Goal: Task Accomplishment & Management: Use online tool/utility

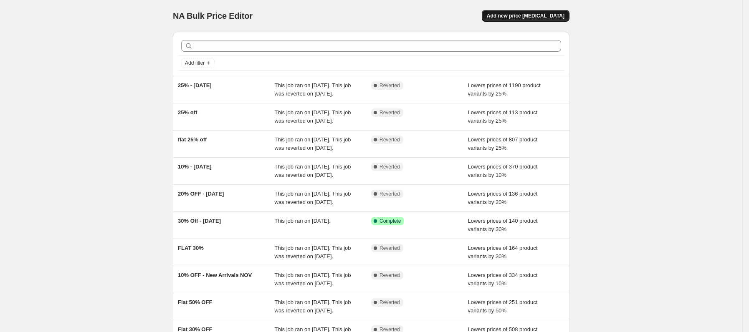
click at [559, 16] on span "Add new price [MEDICAL_DATA]" at bounding box center [526, 16] width 78 height 7
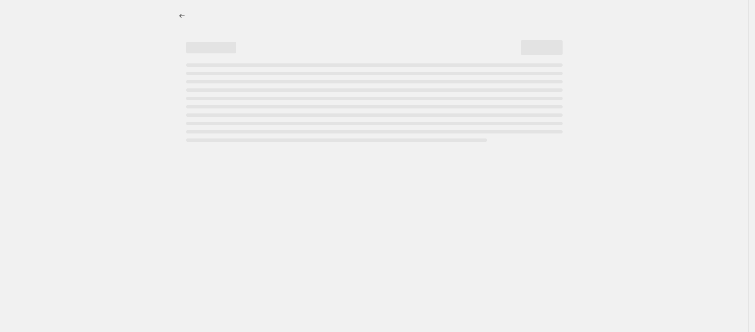
select select "percentage"
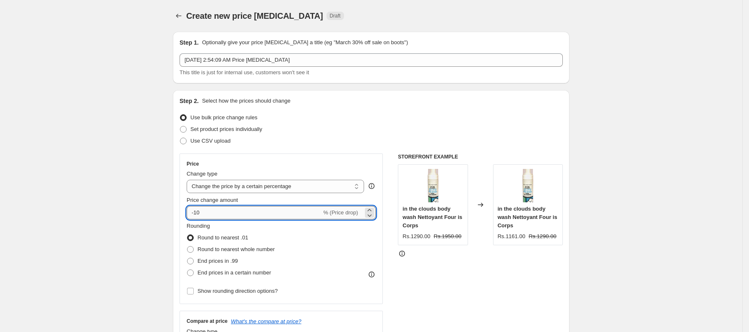
click at [234, 212] on input "-10" at bounding box center [254, 212] width 135 height 13
type input "-1"
type input "-25"
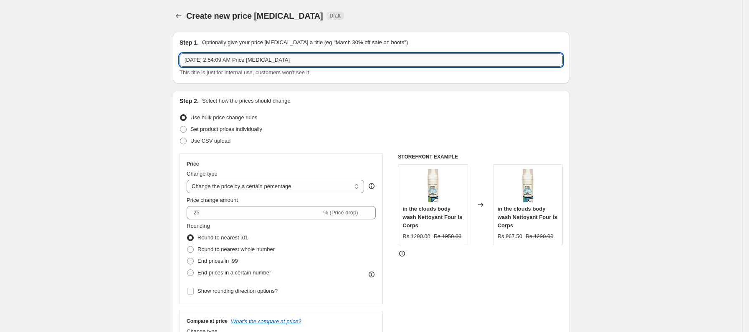
click at [278, 59] on input "[DATE] 2:54:09 AM Price [MEDICAL_DATA]" at bounding box center [370, 59] width 383 height 13
click at [278, 59] on input "Sep 25, 2025, 2:54:09 AM Price change job" at bounding box center [370, 59] width 383 height 13
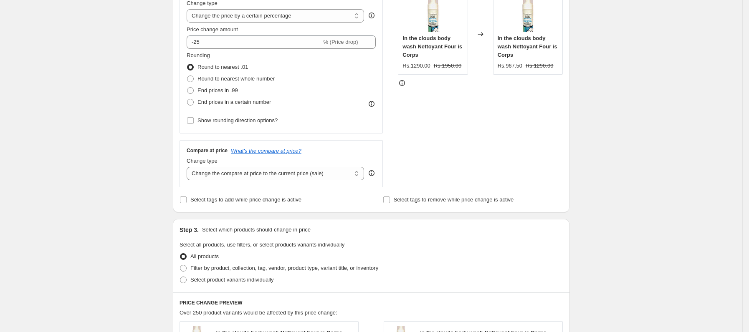
scroll to position [159, 0]
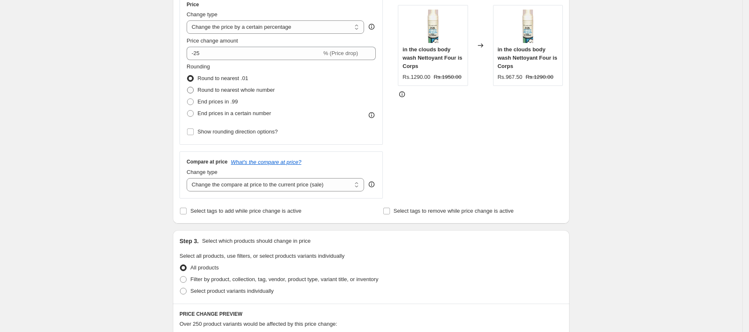
type input "25% - FE 1"
click at [210, 91] on span "Round to nearest whole number" at bounding box center [235, 90] width 77 height 6
click at [187, 87] on input "Round to nearest whole number" at bounding box center [187, 87] width 0 height 0
radio input "true"
click at [225, 76] on span "Round to nearest .01" at bounding box center [222, 78] width 50 height 6
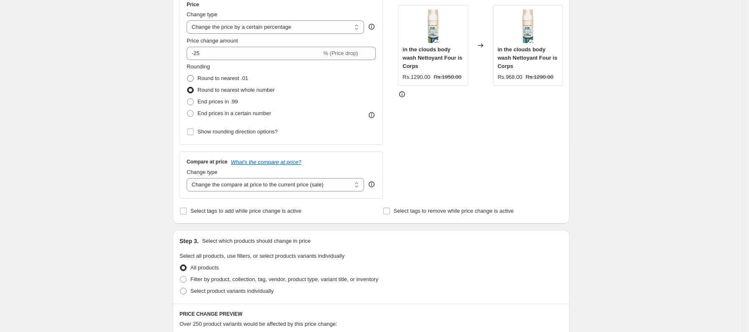
click at [187, 76] on input "Round to nearest .01" at bounding box center [187, 75] width 0 height 0
radio input "true"
click at [223, 87] on span "Round to nearest whole number" at bounding box center [235, 90] width 77 height 6
click at [187, 87] on input "Round to nearest whole number" at bounding box center [187, 87] width 0 height 0
radio input "true"
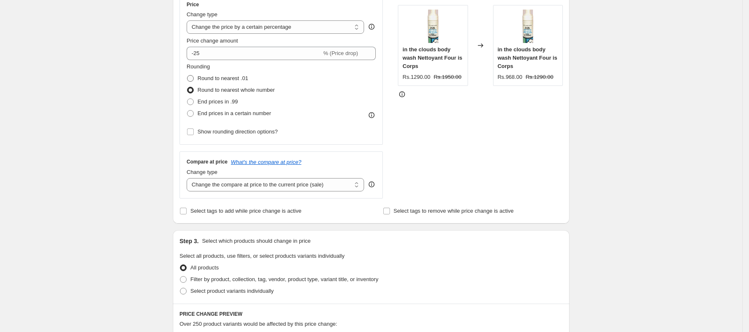
click at [222, 78] on span "Round to nearest .01" at bounding box center [222, 78] width 50 height 6
click at [187, 76] on input "Round to nearest .01" at bounding box center [187, 75] width 0 height 0
radio input "true"
click at [220, 90] on span "Round to nearest whole number" at bounding box center [235, 90] width 77 height 6
click at [187, 87] on input "Round to nearest whole number" at bounding box center [187, 87] width 0 height 0
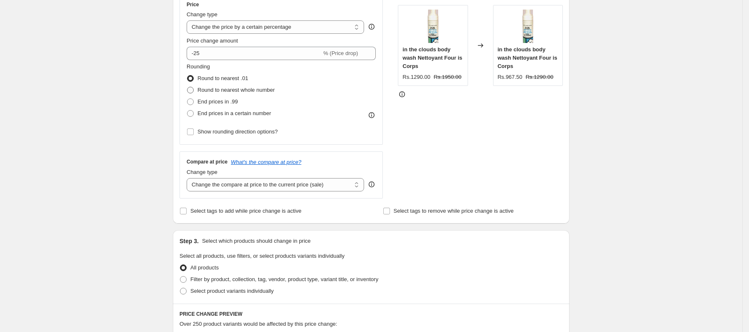
radio input "true"
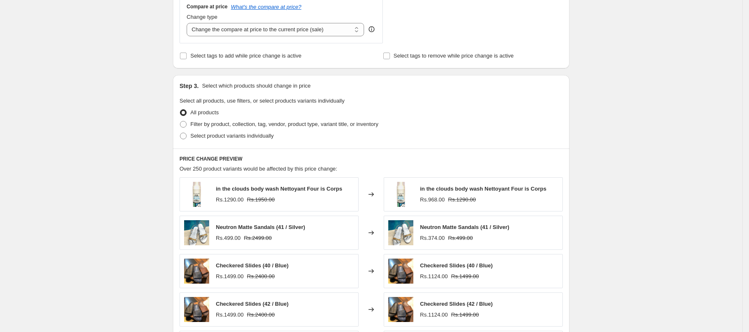
scroll to position [325, 0]
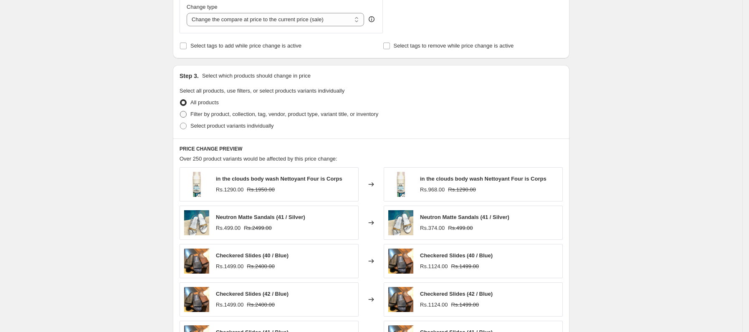
click at [242, 114] on span "Filter by product, collection, tag, vendor, product type, variant title, or inv…" at bounding box center [284, 114] width 188 height 6
click at [180, 111] on input "Filter by product, collection, tag, vendor, product type, variant title, or inv…" at bounding box center [180, 111] width 0 height 0
radio input "true"
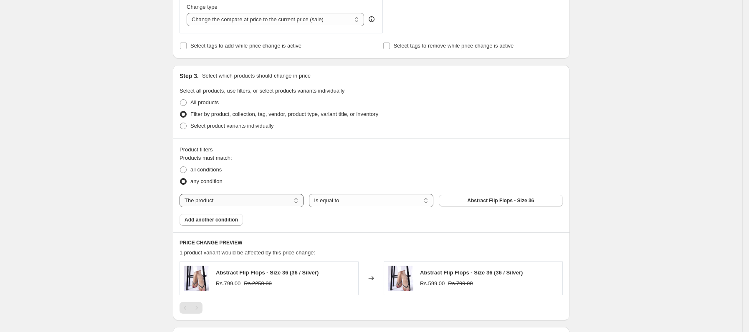
click at [279, 200] on select "The product The product's collection The product's tag The product's vendor The…" at bounding box center [241, 200] width 124 height 13
select select "collection"
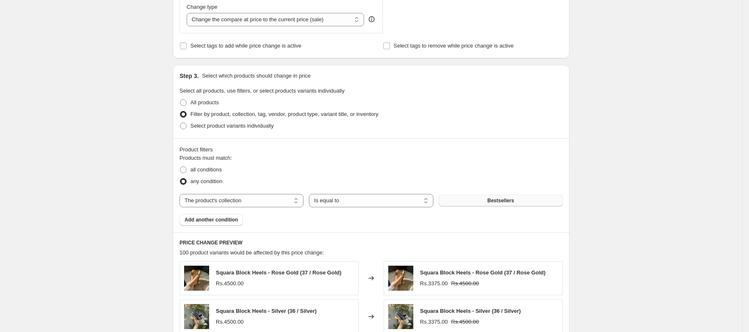
click at [505, 200] on span "Bestsellers" at bounding box center [500, 200] width 27 height 7
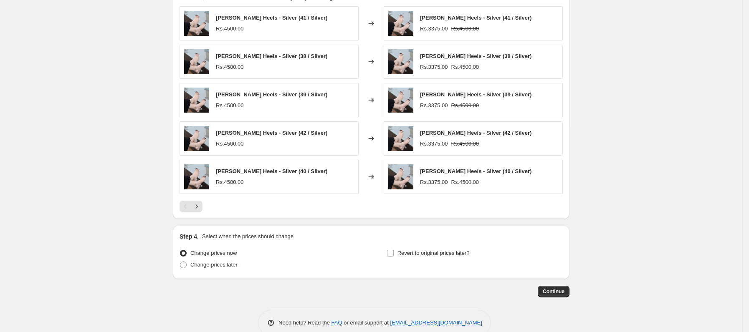
scroll to position [585, 0]
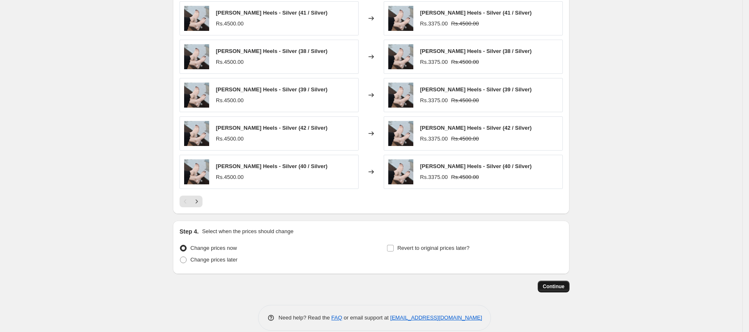
click at [554, 290] on span "Continue" at bounding box center [554, 286] width 22 height 7
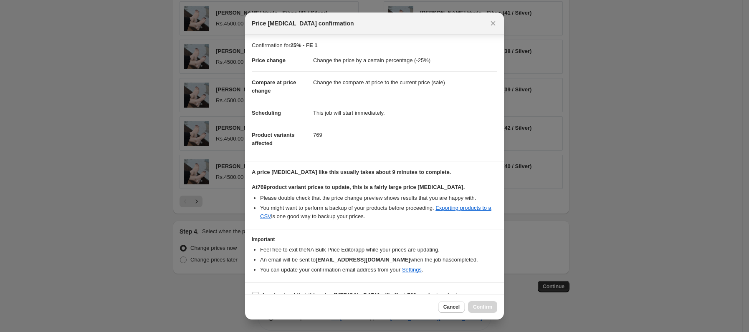
scroll to position [15, 0]
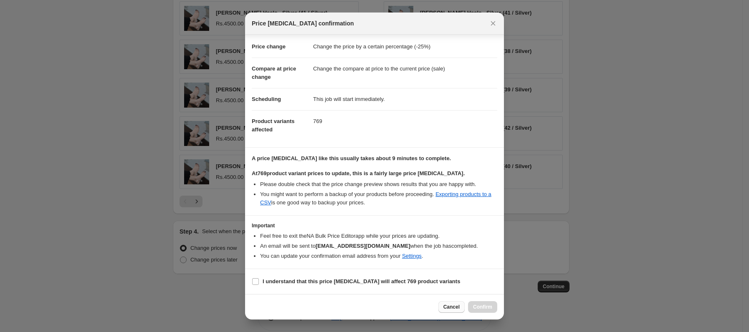
click at [460, 309] on button "Cancel" at bounding box center [451, 307] width 26 height 12
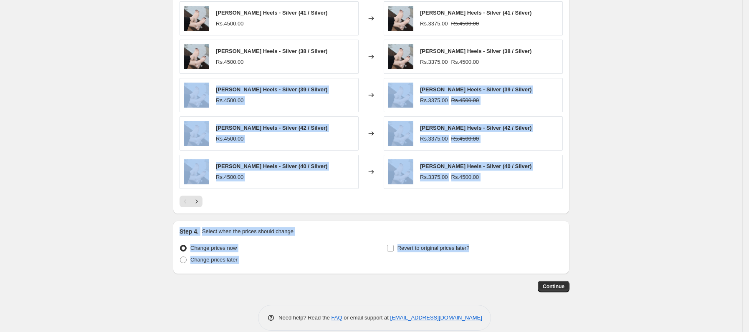
drag, startPoint x: 750, startPoint y: 240, endPoint x: 754, endPoint y: 60, distance: 179.9
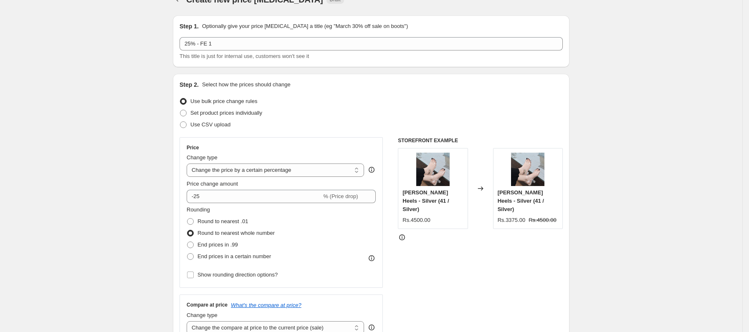
scroll to position [0, 0]
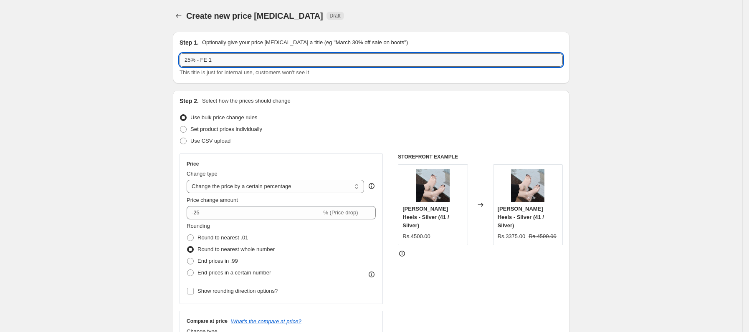
click at [194, 58] on input "25% - FE 1" at bounding box center [370, 59] width 383 height 13
type input "20% - FE 1"
click at [295, 210] on input "-25" at bounding box center [254, 212] width 135 height 13
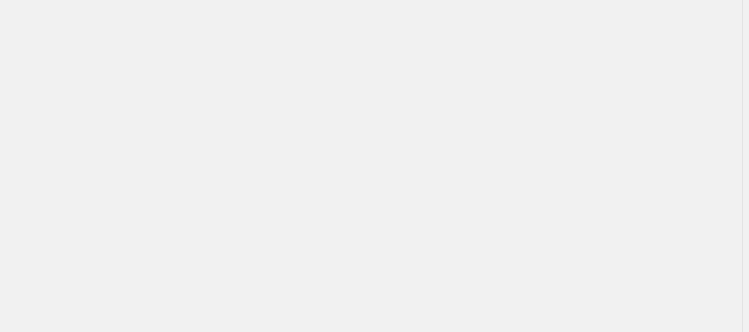
scroll to position [599, 0]
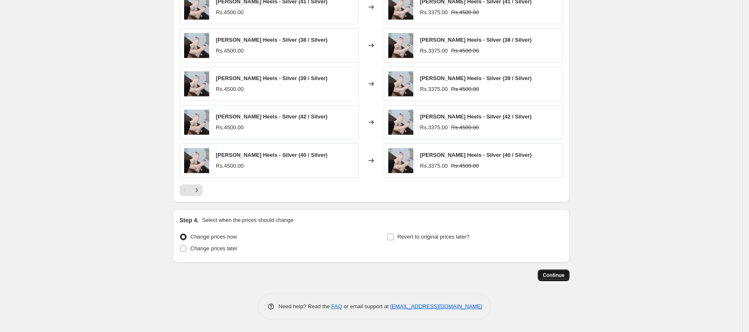
type input "-20"
click at [550, 275] on span "Continue" at bounding box center [554, 275] width 22 height 7
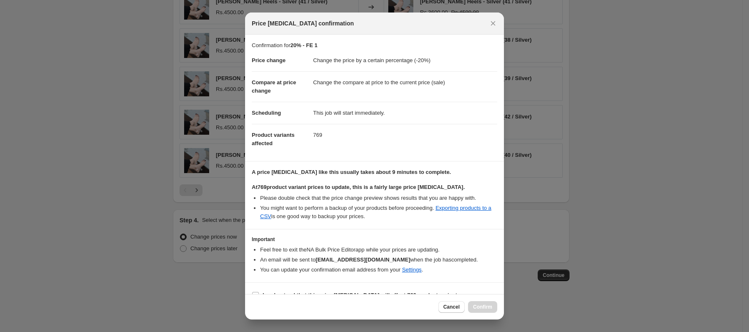
scroll to position [15, 0]
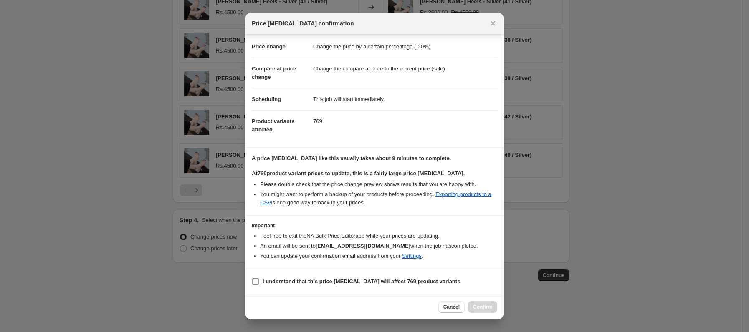
click at [379, 281] on b "I understand that this price change job will affect 769 product variants" at bounding box center [360, 281] width 197 height 6
click at [259, 281] on input "I understand that this price change job will affect 769 product variants" at bounding box center [255, 281] width 7 height 7
checkbox input "true"
click at [487, 308] on span "Confirm" at bounding box center [482, 307] width 19 height 7
